Goal: Information Seeking & Learning: Learn about a topic

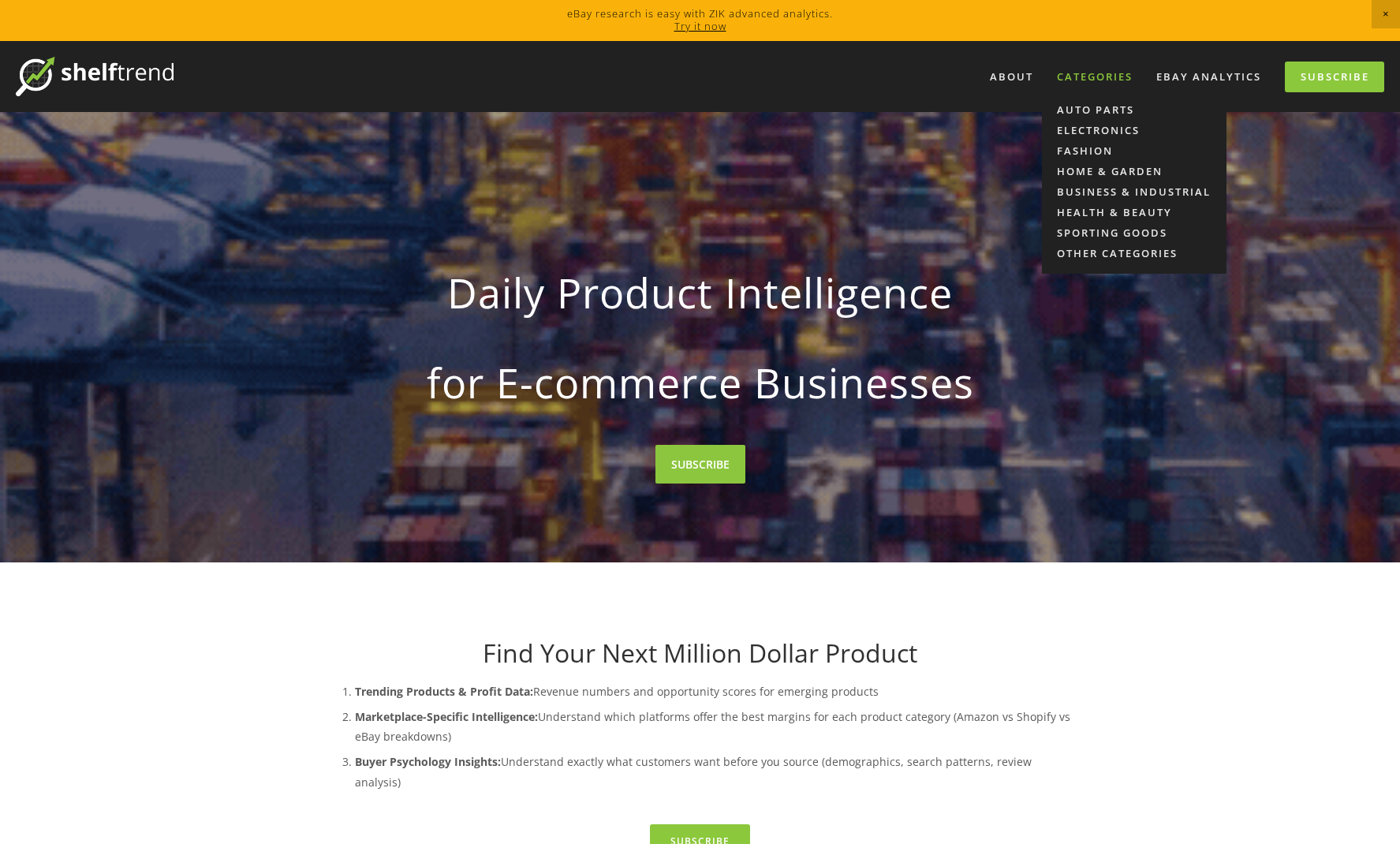
click at [1068, 75] on div "Categories" at bounding box center [1095, 76] width 96 height 26
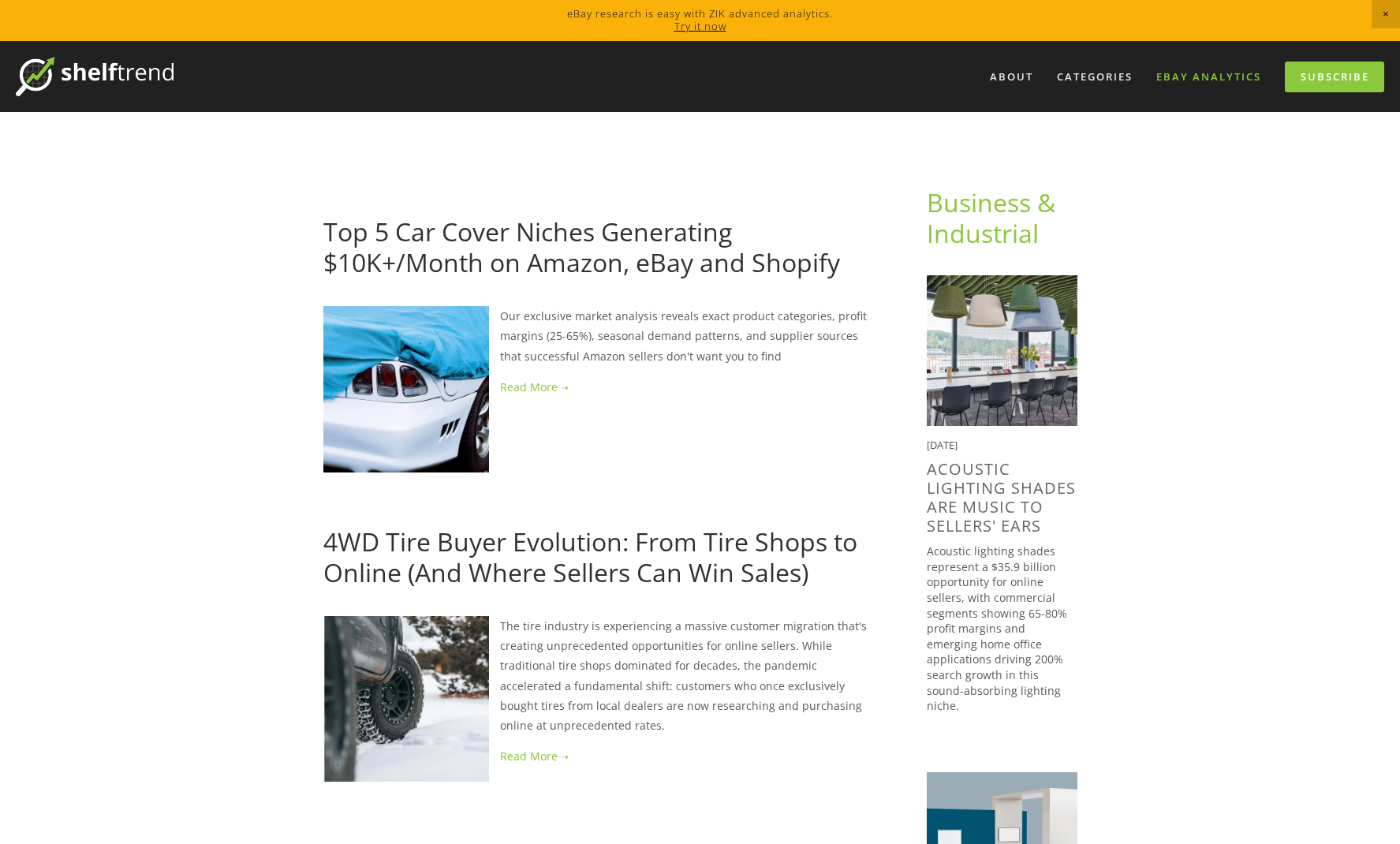
click at [1218, 84] on link "eBay Analytics" at bounding box center [1209, 76] width 125 height 26
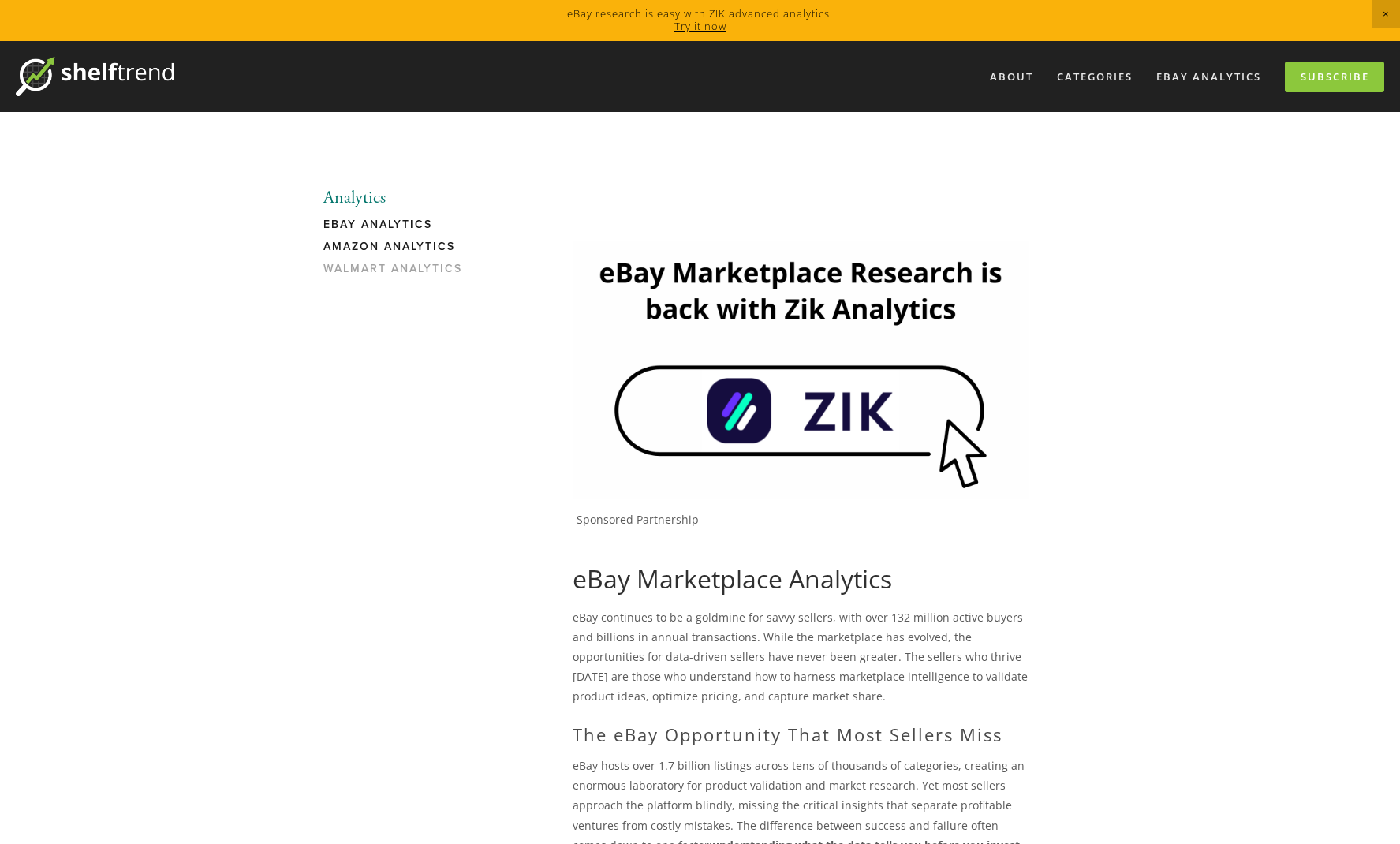
click at [425, 253] on link "Amazon Analytics" at bounding box center [399, 251] width 151 height 22
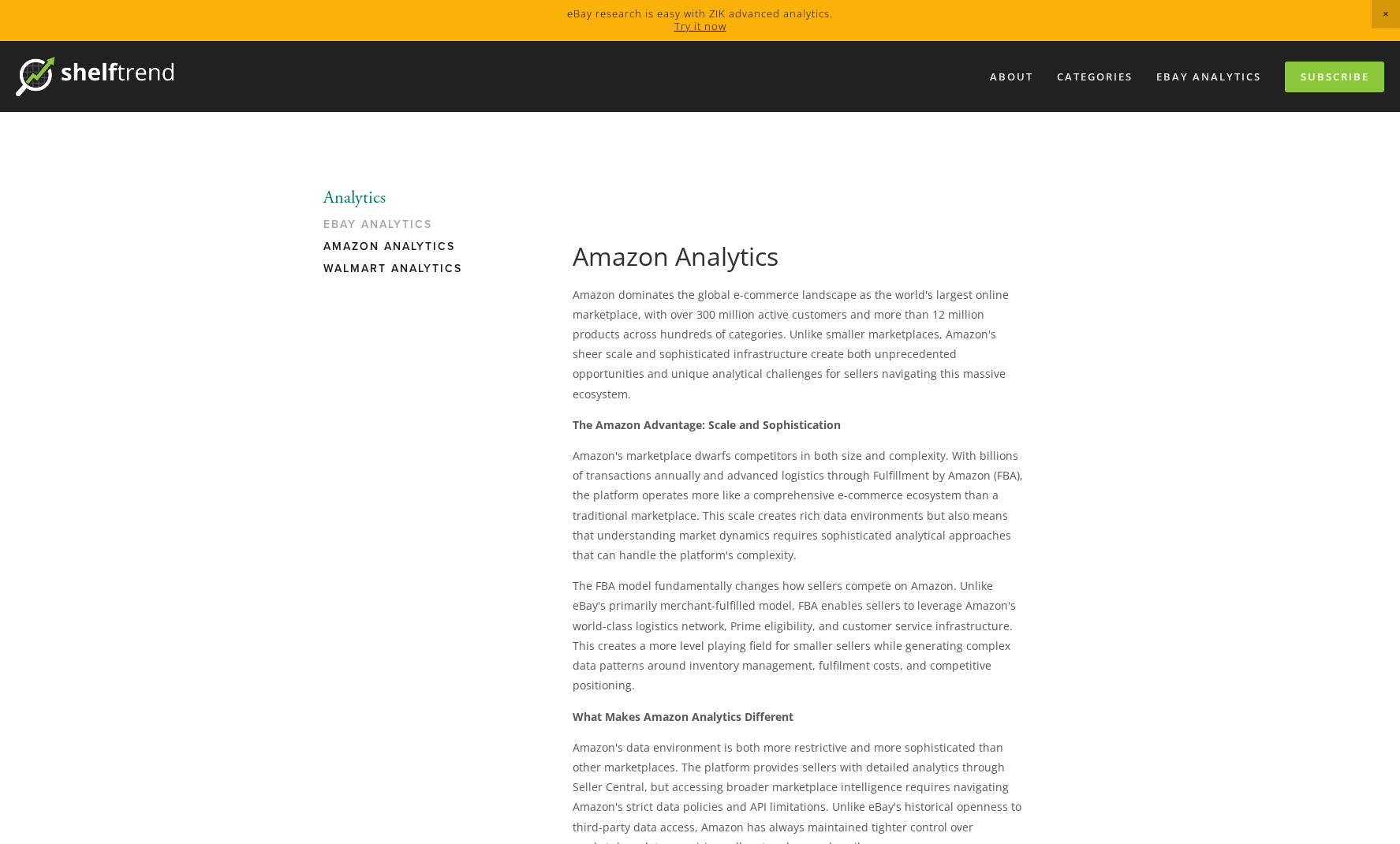
click at [423, 266] on link "Walmart Analytics" at bounding box center [399, 273] width 151 height 22
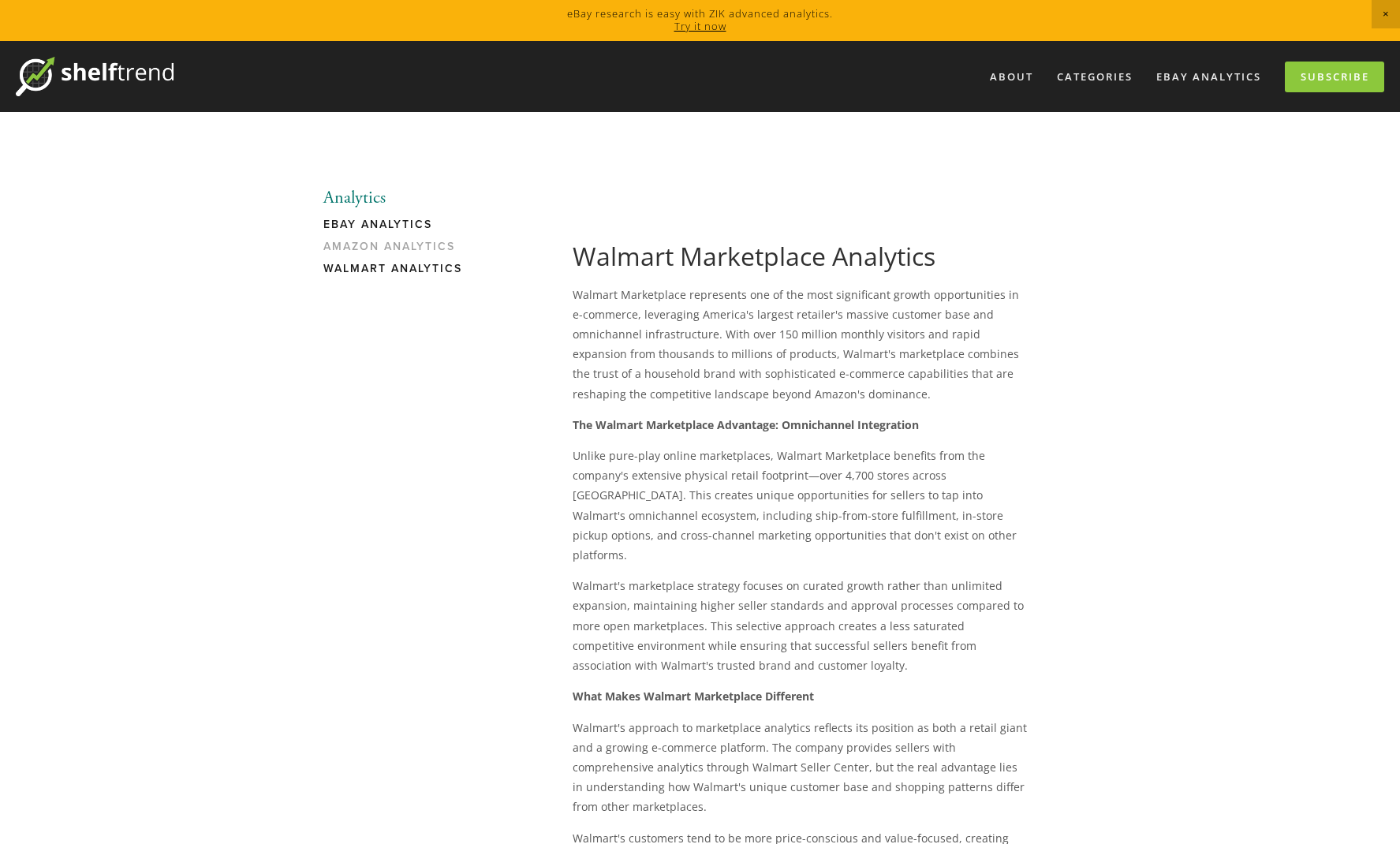
click at [396, 227] on link "eBay Analytics" at bounding box center [399, 229] width 151 height 22
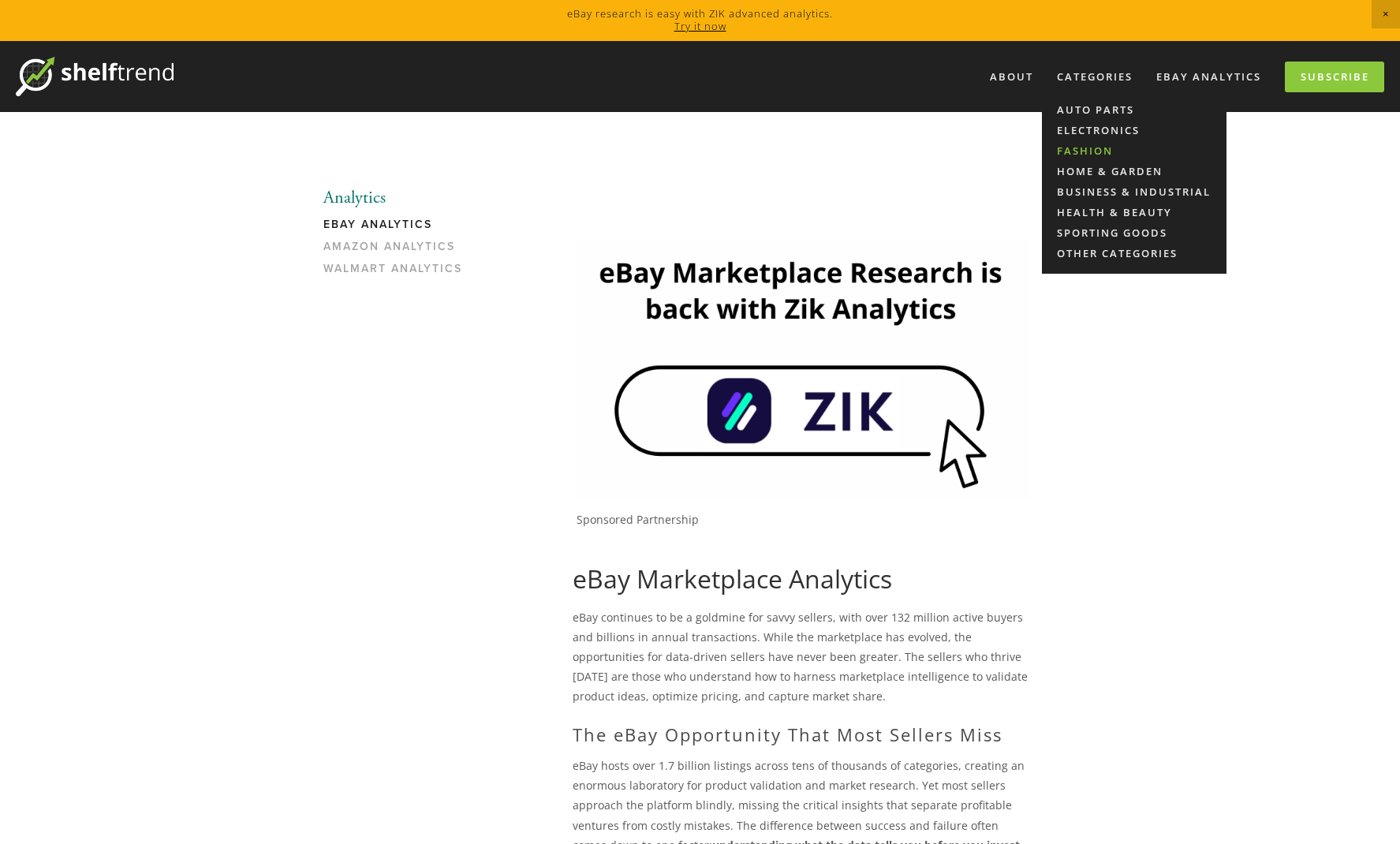
click at [1108, 149] on link "Fashion" at bounding box center [1134, 151] width 185 height 20
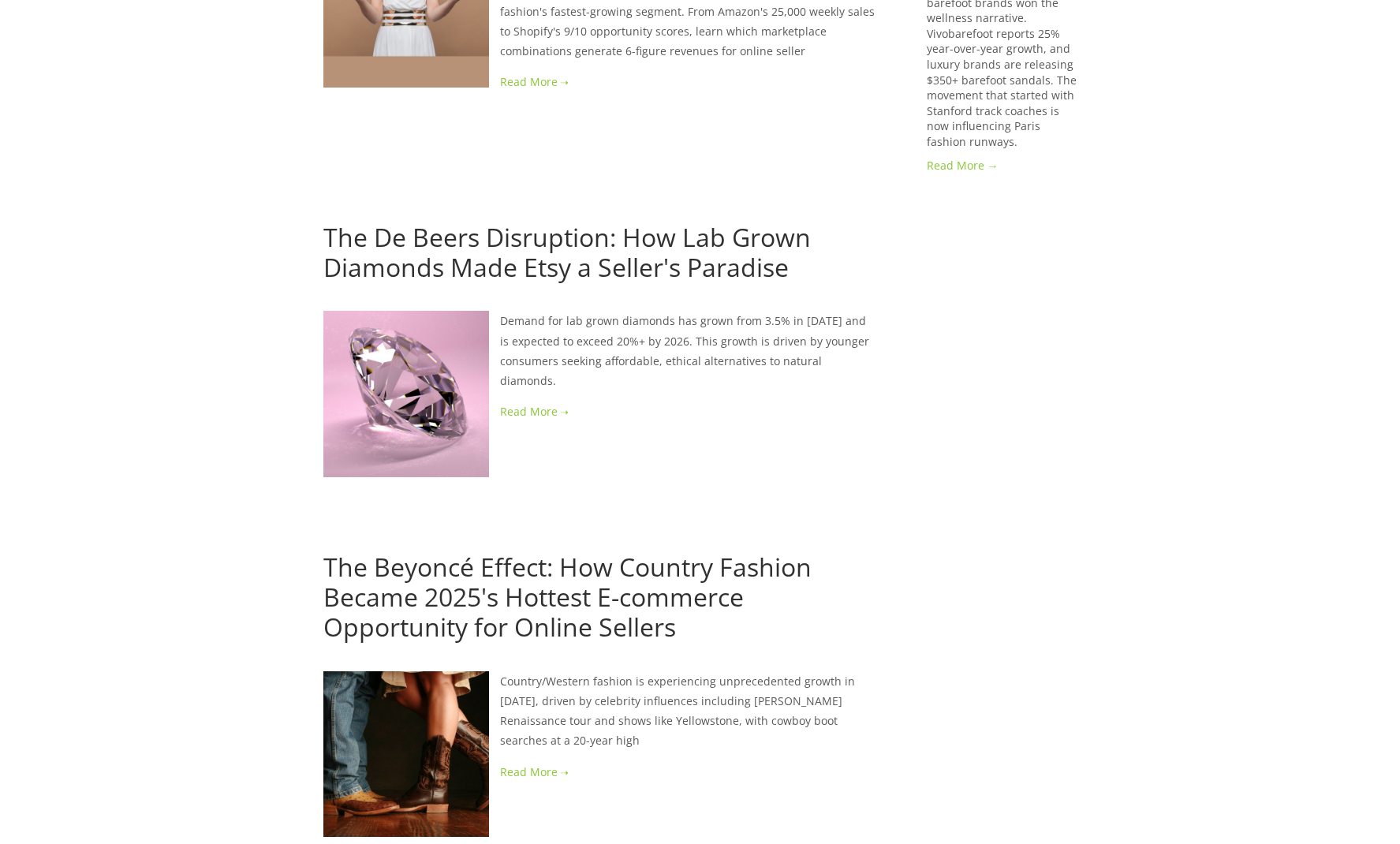
scroll to position [1735, 0]
click at [761, 254] on link "The De Beers Disruption: How Lab Grown Diamonds Made Etsy a Seller's Paradise" at bounding box center [567, 250] width 488 height 63
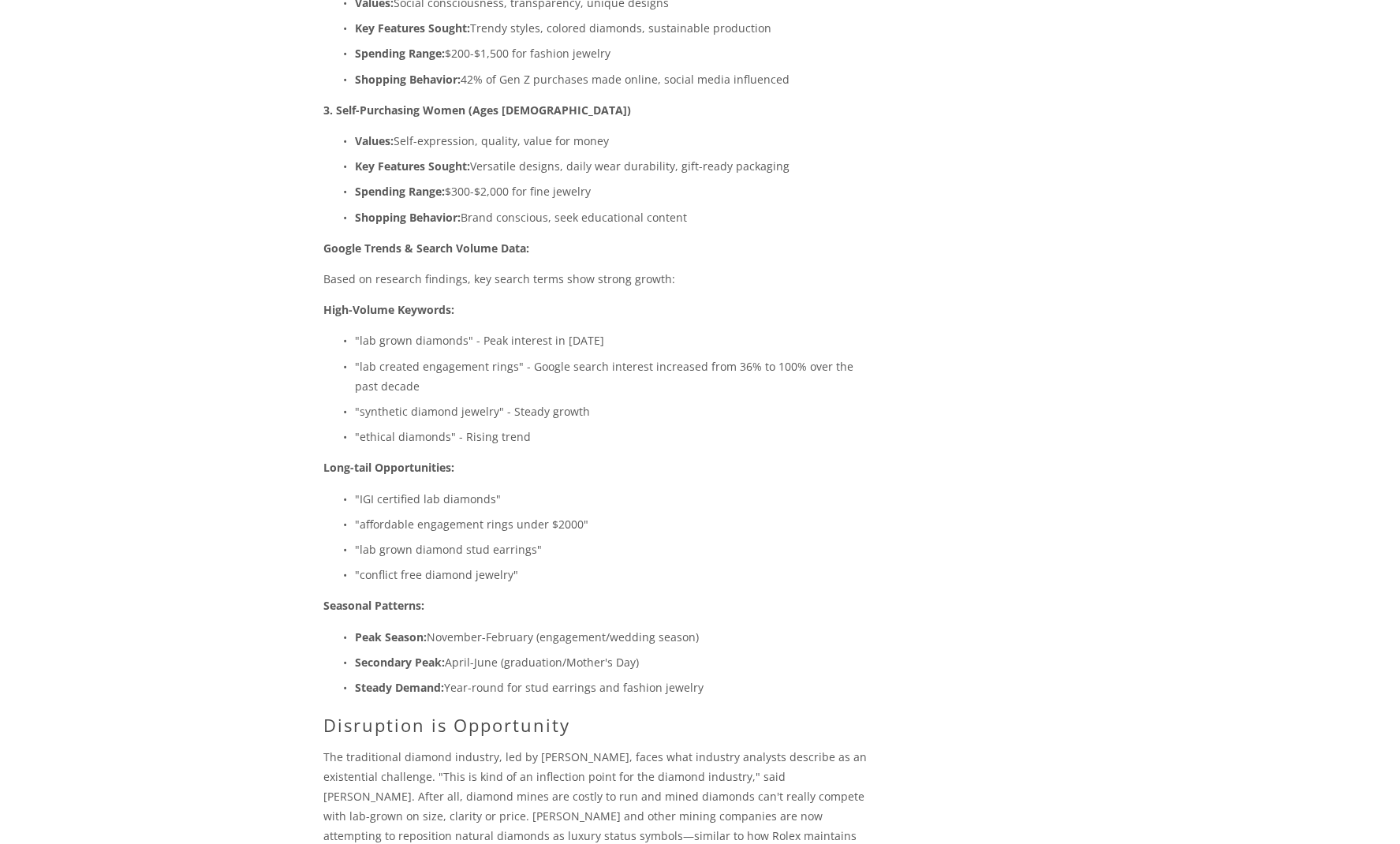
scroll to position [2794, 0]
